Goal: Task Accomplishment & Management: Use online tool/utility

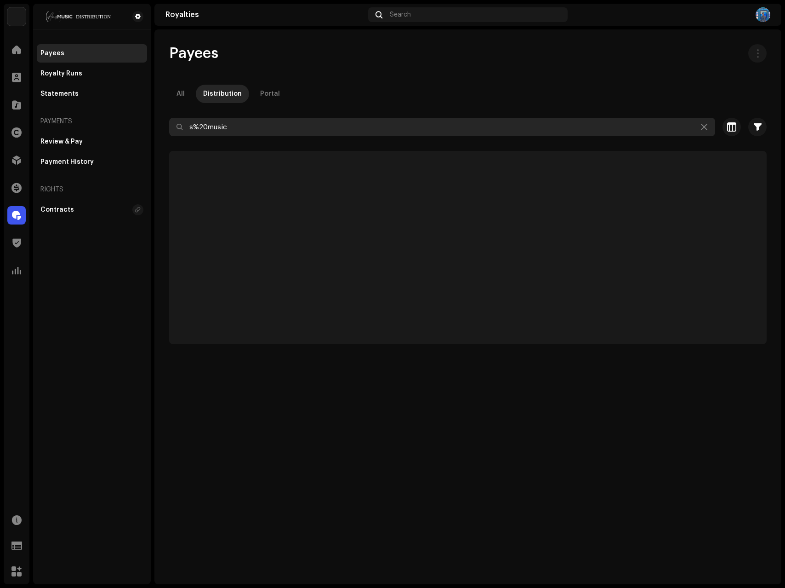
click at [256, 129] on input "s%20music" at bounding box center [442, 127] width 546 height 18
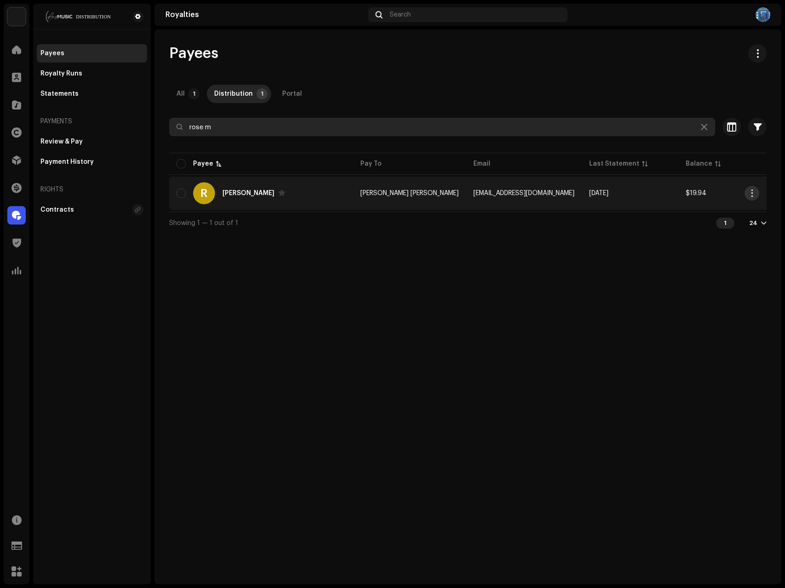
type input "rose m"
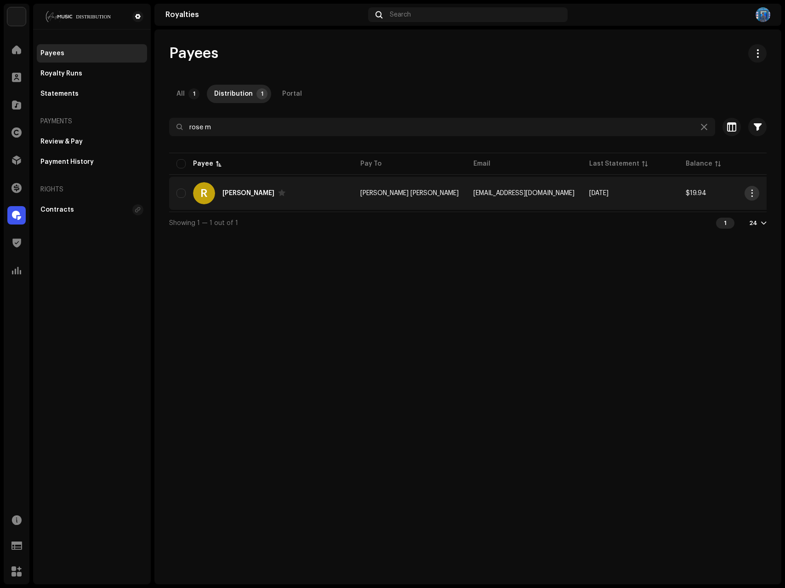
click at [751, 196] on span "button" at bounding box center [752, 192] width 7 height 7
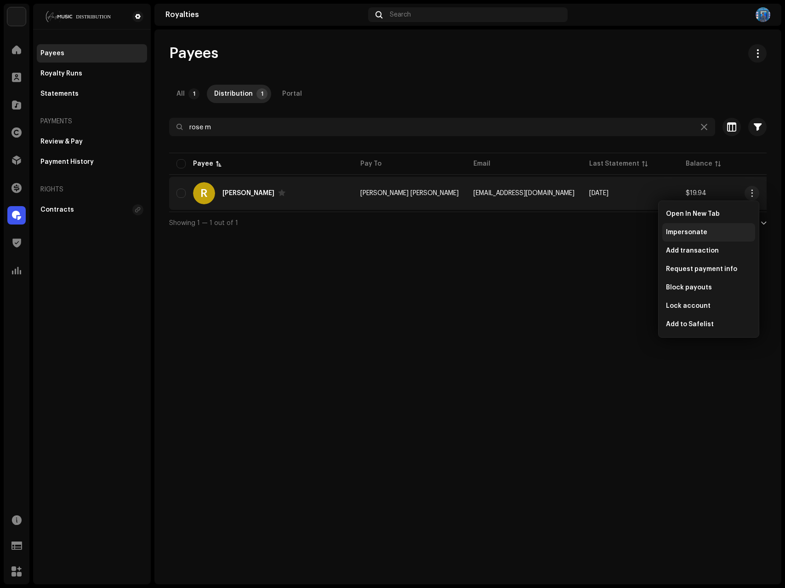
click at [694, 233] on span "Impersonate" at bounding box center [686, 232] width 41 height 7
